Goal: Transaction & Acquisition: Purchase product/service

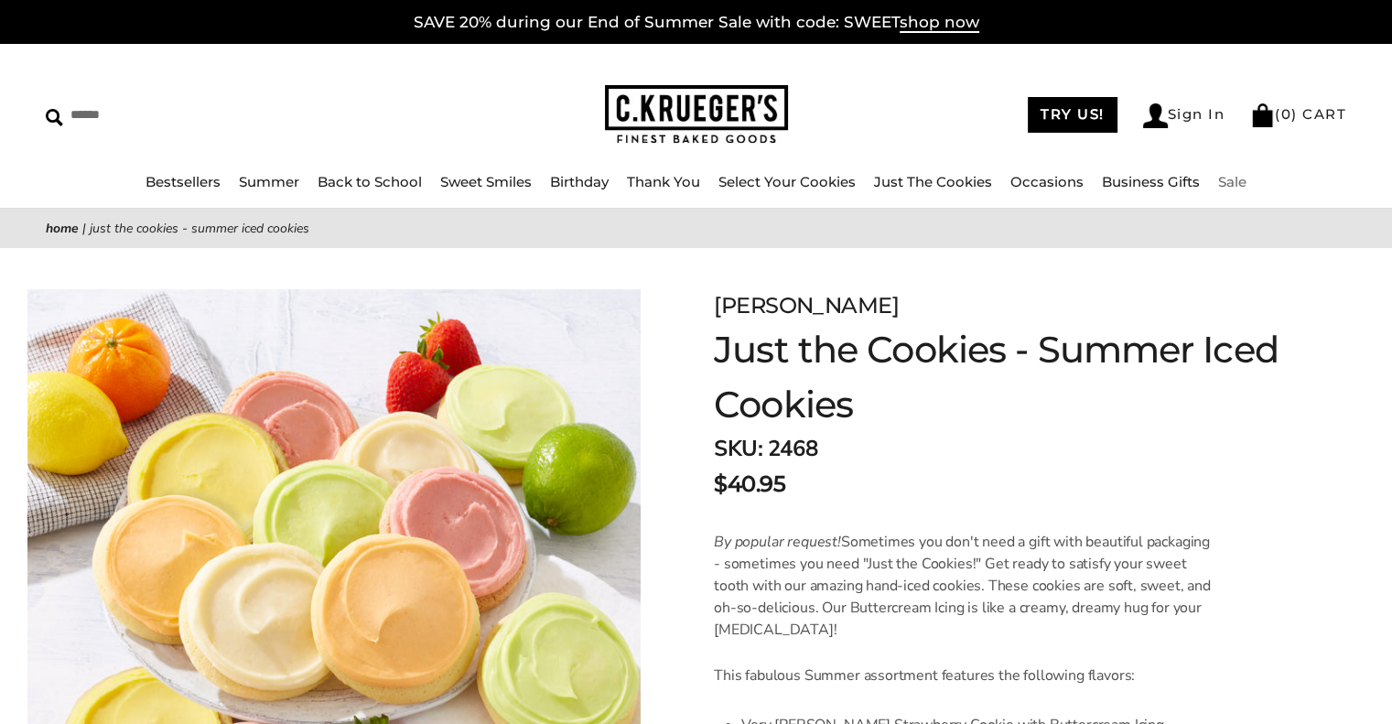
click at [1236, 183] on link "Sale" at bounding box center [1232, 181] width 28 height 17
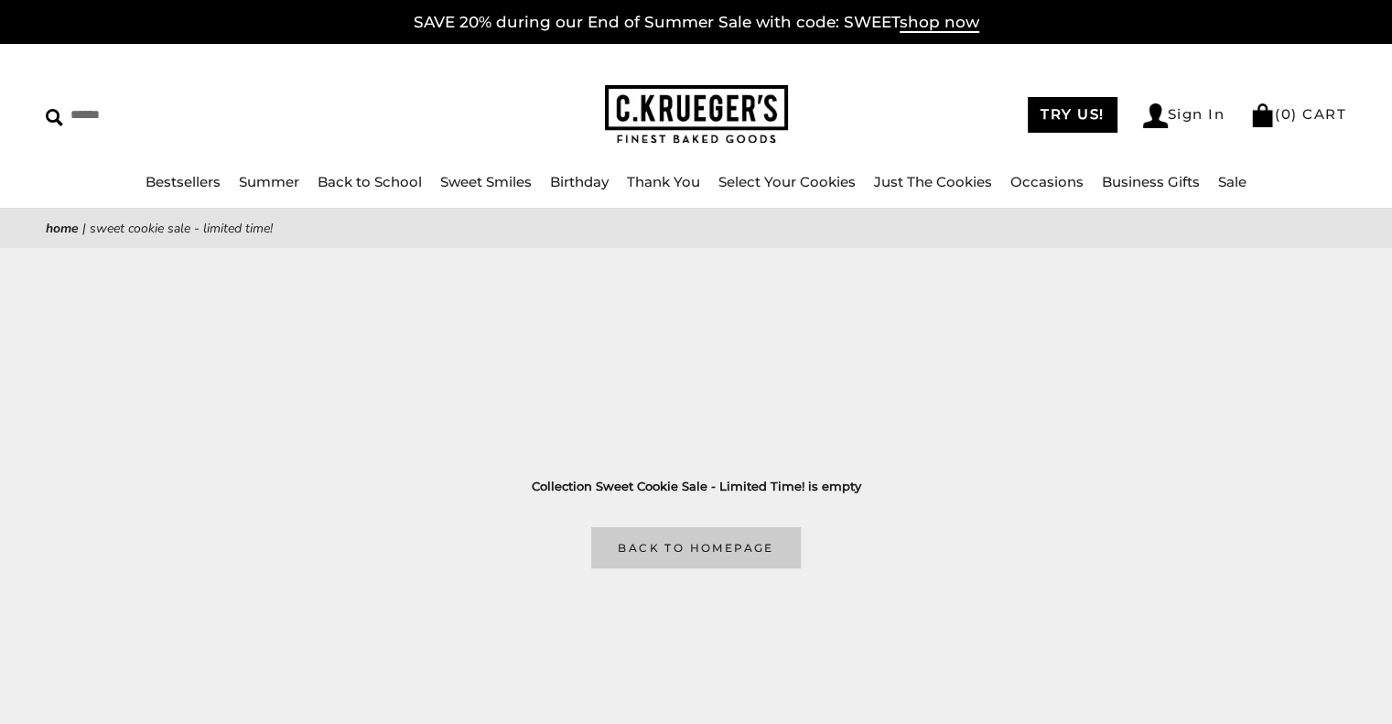
click at [699, 539] on link "Back to homepage" at bounding box center [695, 547] width 209 height 41
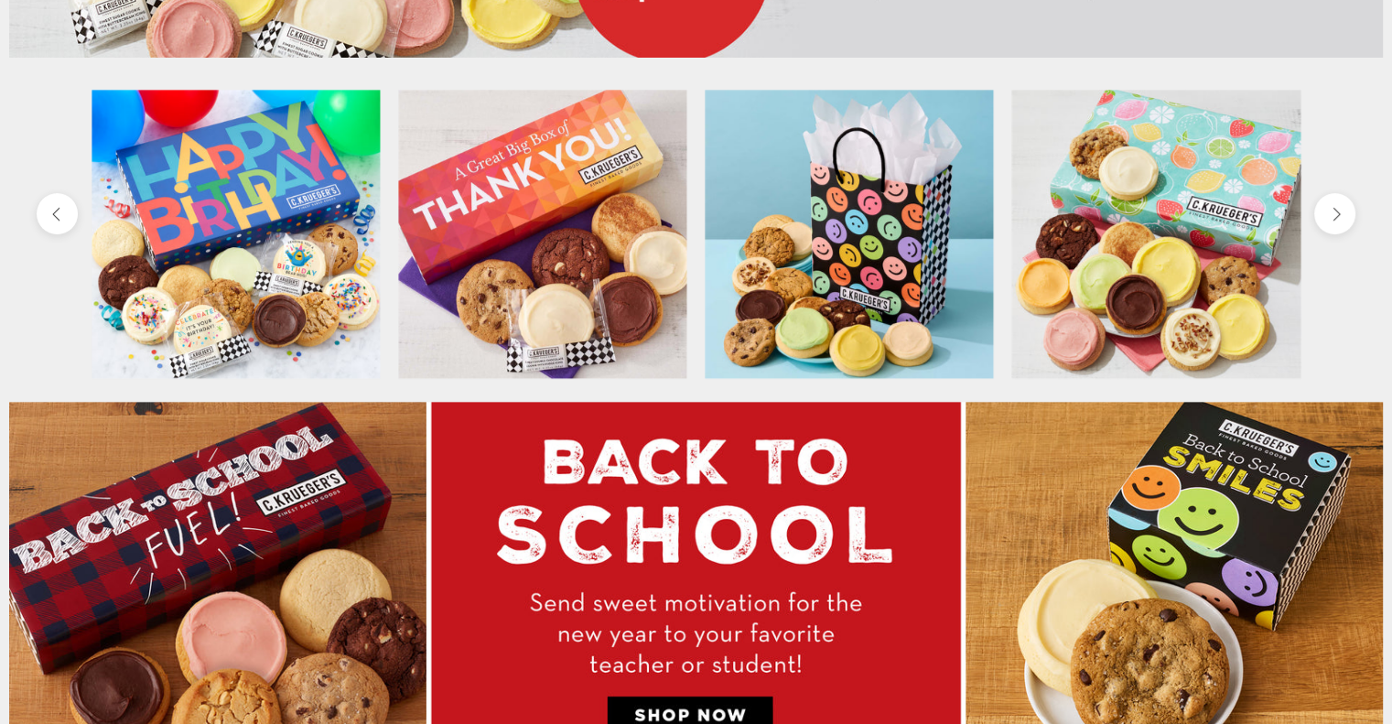
scroll to position [697, 0]
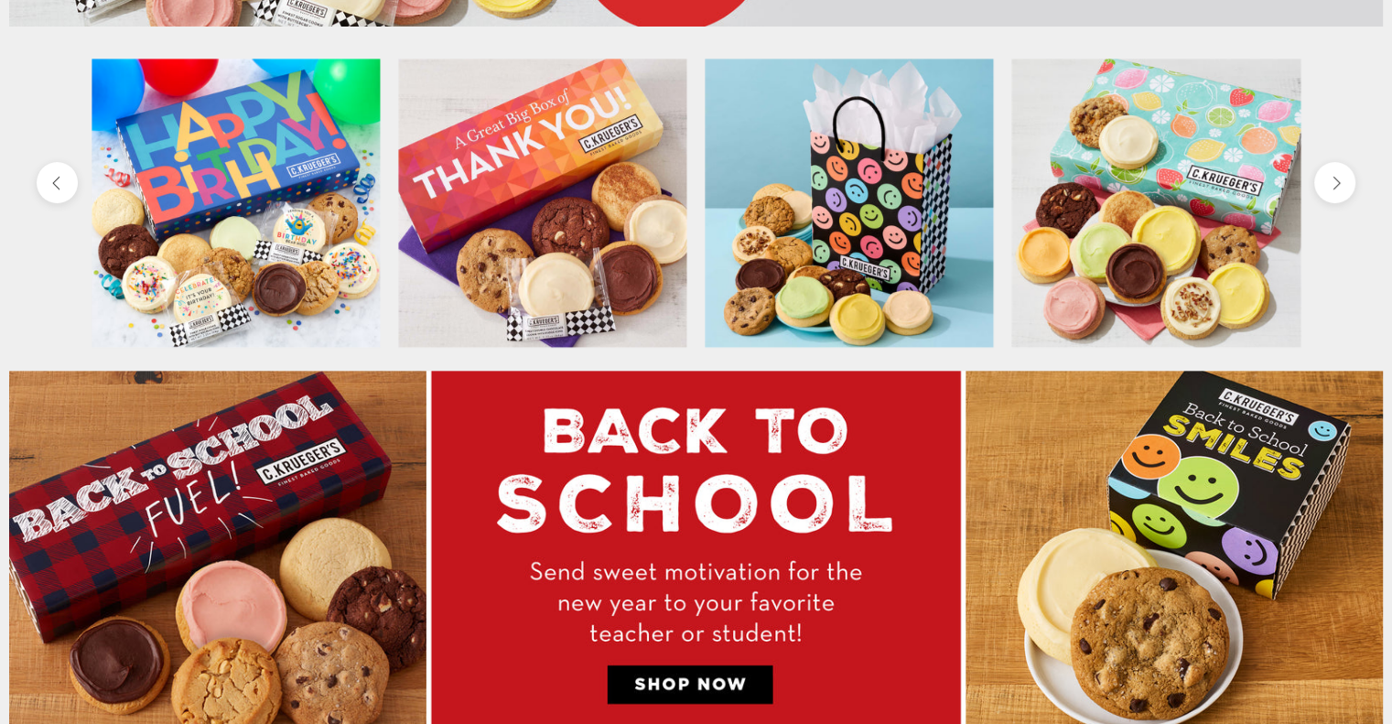
click at [578, 230] on img at bounding box center [542, 203] width 288 height 288
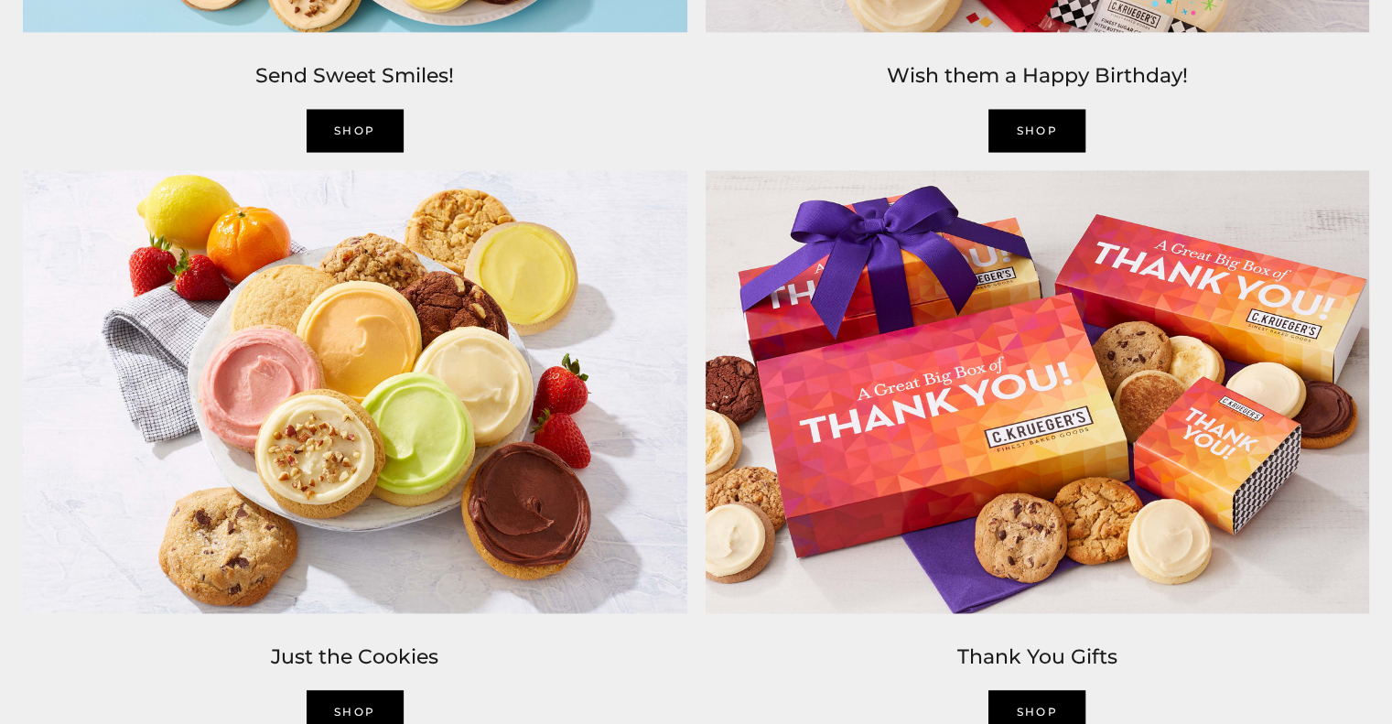
scroll to position [2450, 0]
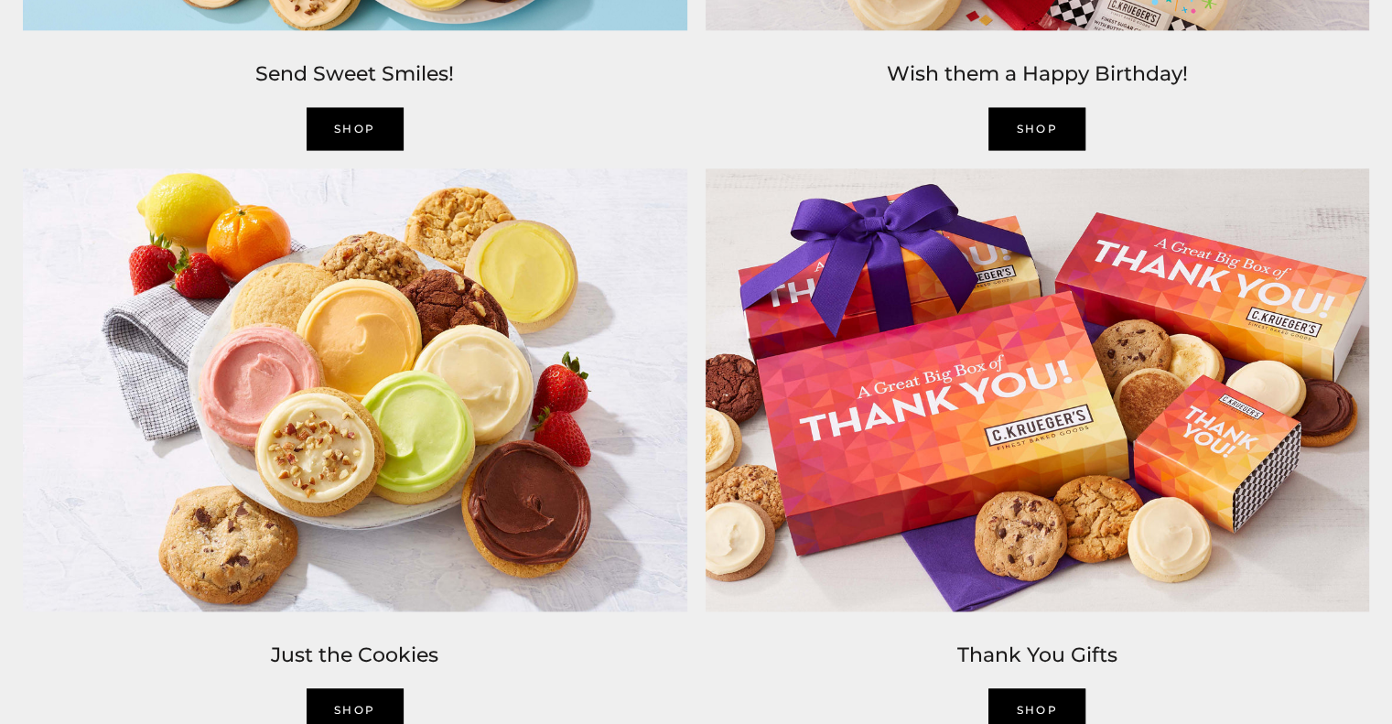
click at [1039, 375] on img at bounding box center [1037, 389] width 683 height 461
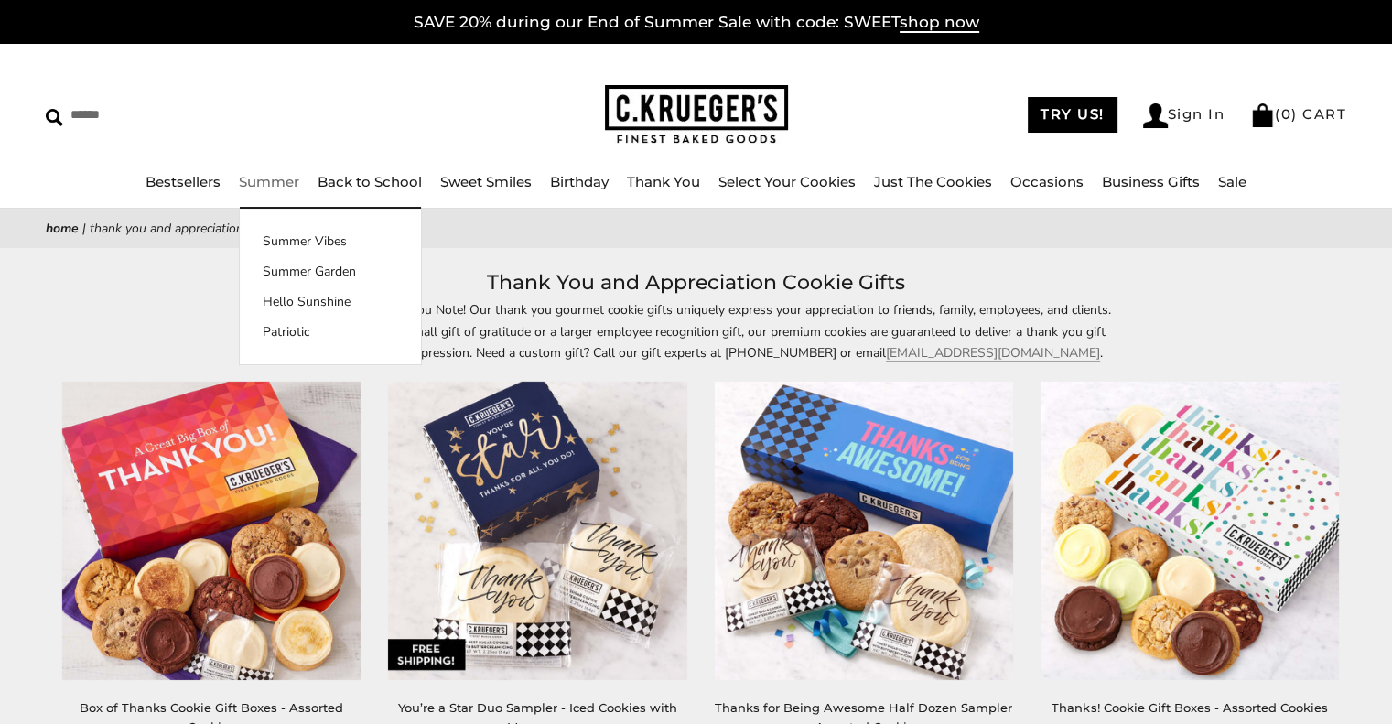
click at [289, 179] on link "Summer" at bounding box center [269, 181] width 60 height 17
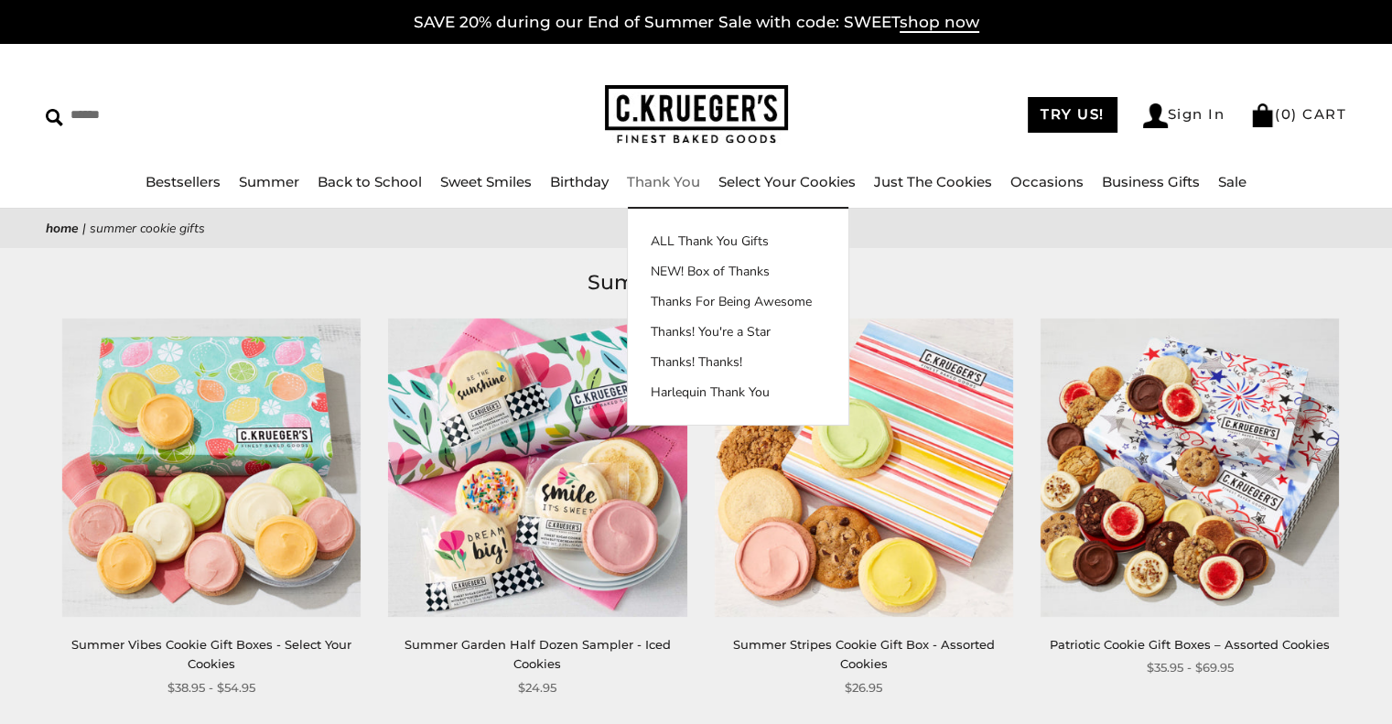
click at [662, 178] on link "Thank You" at bounding box center [663, 181] width 73 height 17
